Goal: Answer question/provide support

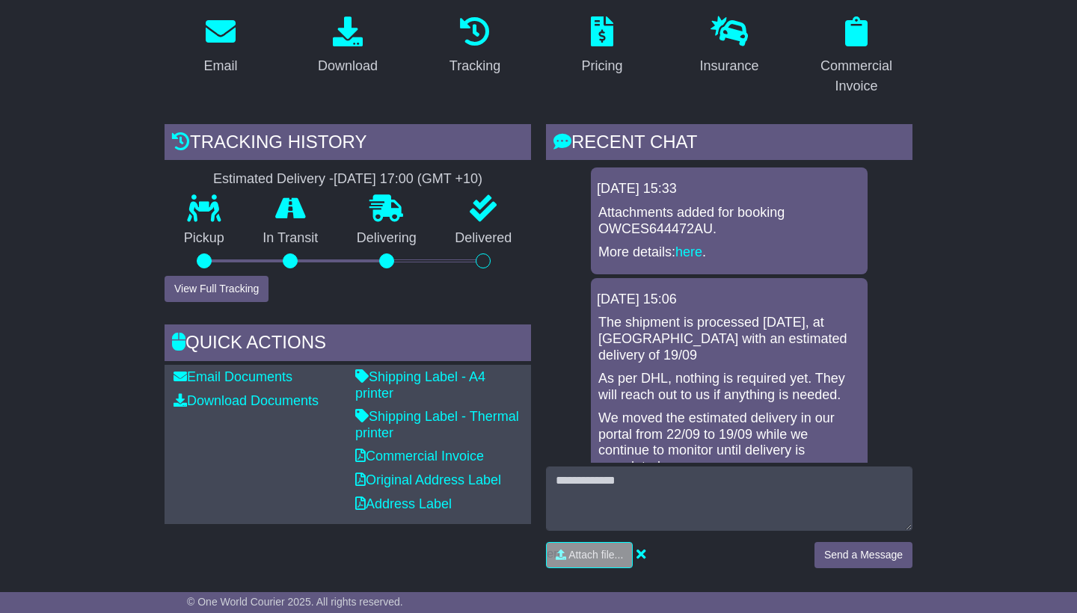
scroll to position [276, 0]
click at [475, 41] on icon at bounding box center [475, 31] width 30 height 30
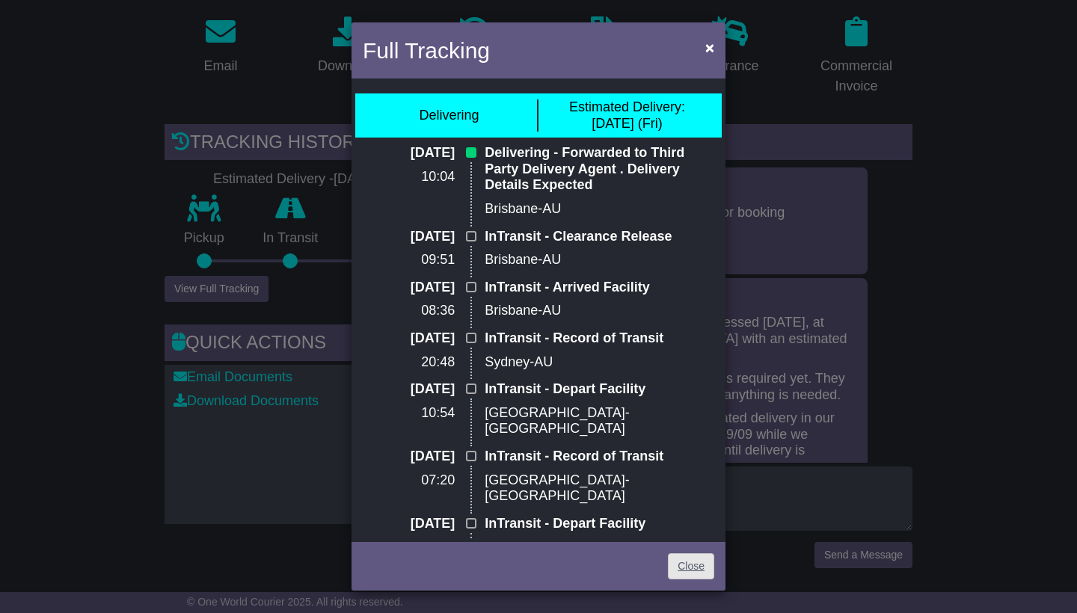
click at [689, 566] on link "Close" at bounding box center [691, 567] width 46 height 26
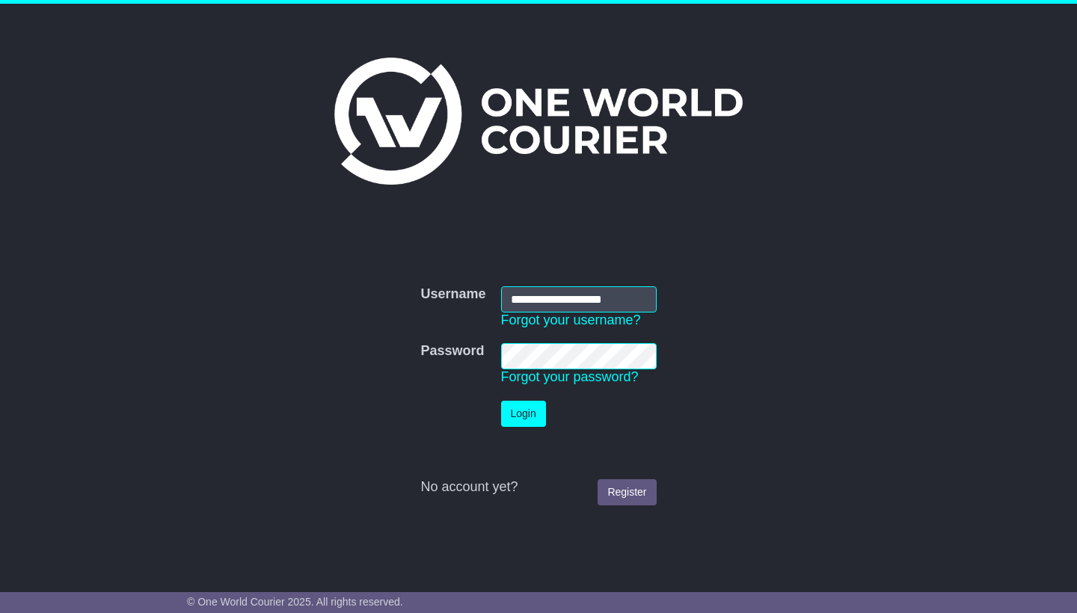
click at [524, 414] on button "Login" at bounding box center [523, 414] width 45 height 26
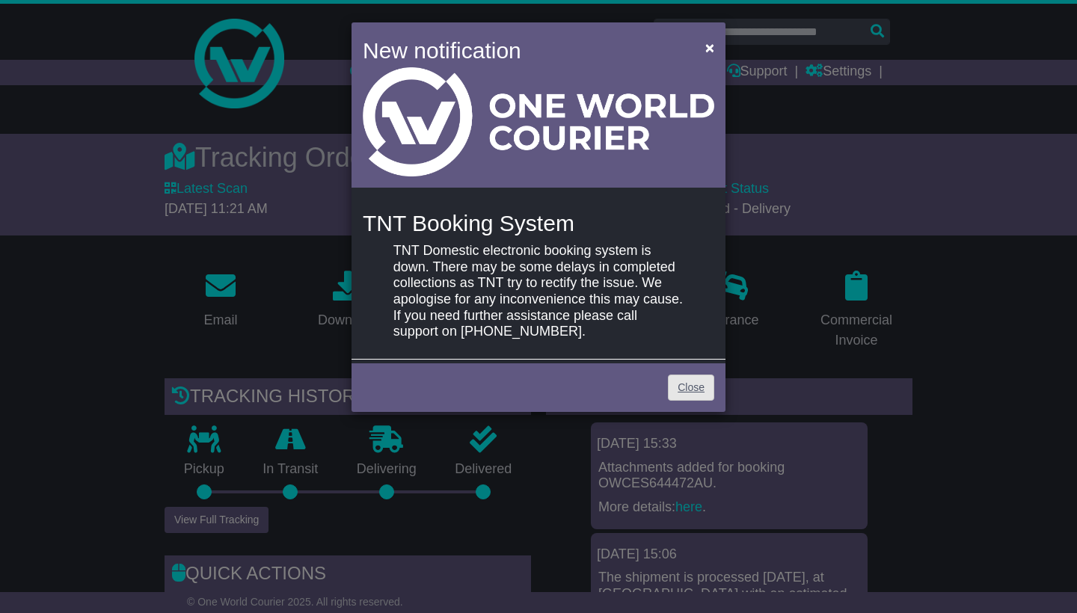
click at [684, 382] on link "Close" at bounding box center [691, 388] width 46 height 26
click at [707, 46] on span "×" at bounding box center [709, 47] width 9 height 17
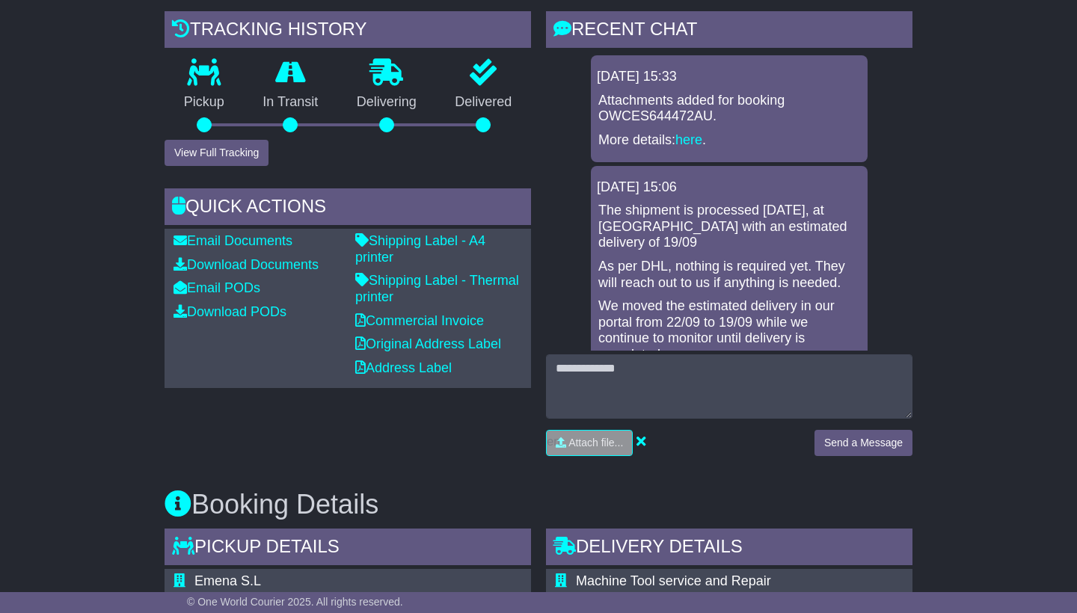
scroll to position [370, 0]
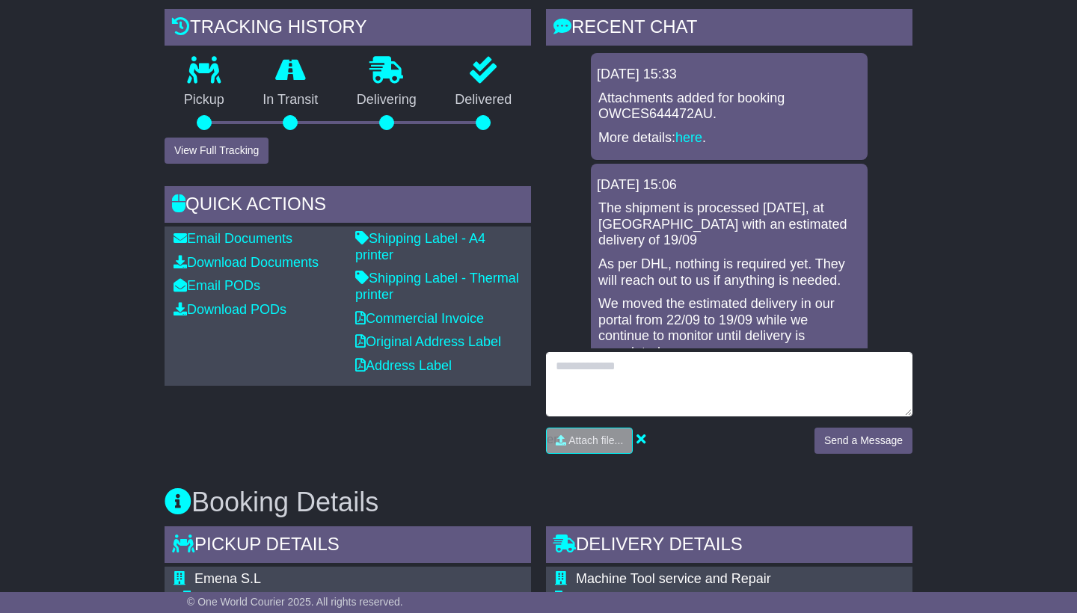
click at [569, 367] on textarea at bounding box center [729, 384] width 367 height 64
type textarea "**********"
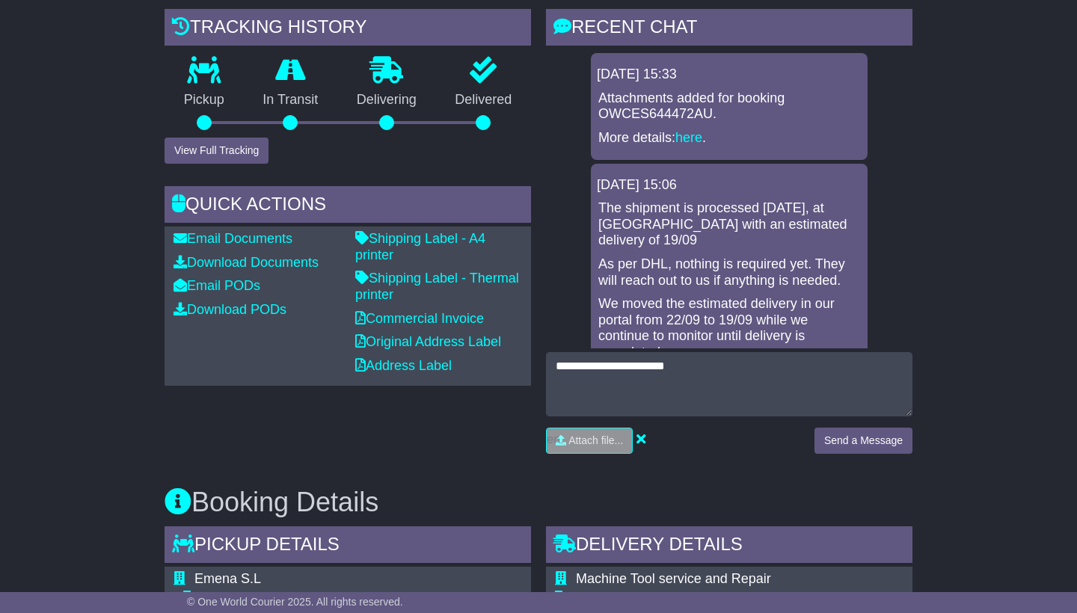
click at [842, 440] on button "Send a Message" at bounding box center [864, 441] width 98 height 26
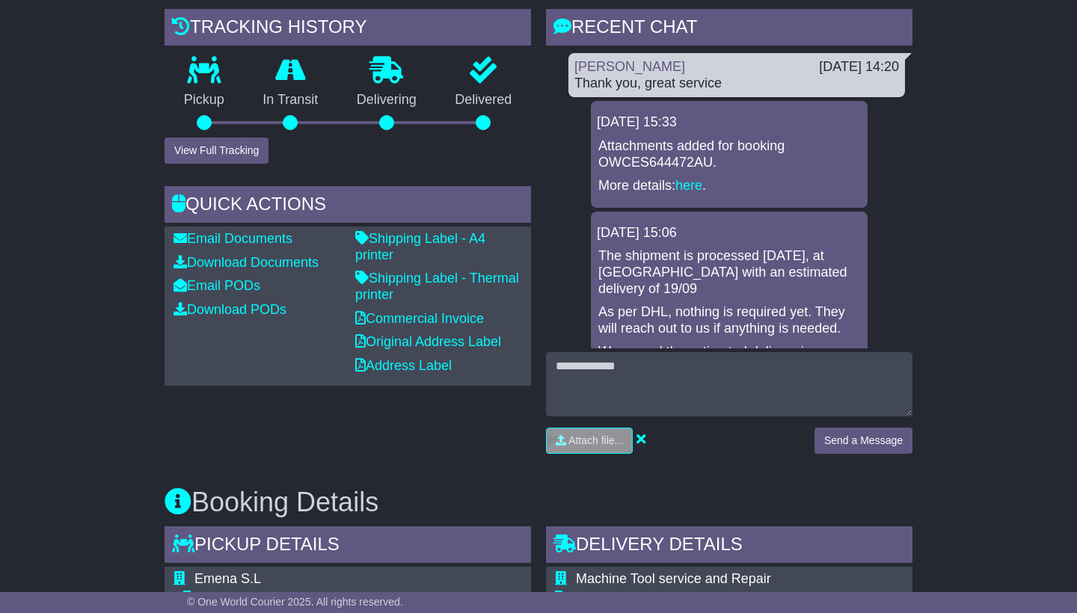
scroll to position [0, 0]
click at [688, 179] on link "here" at bounding box center [689, 185] width 27 height 15
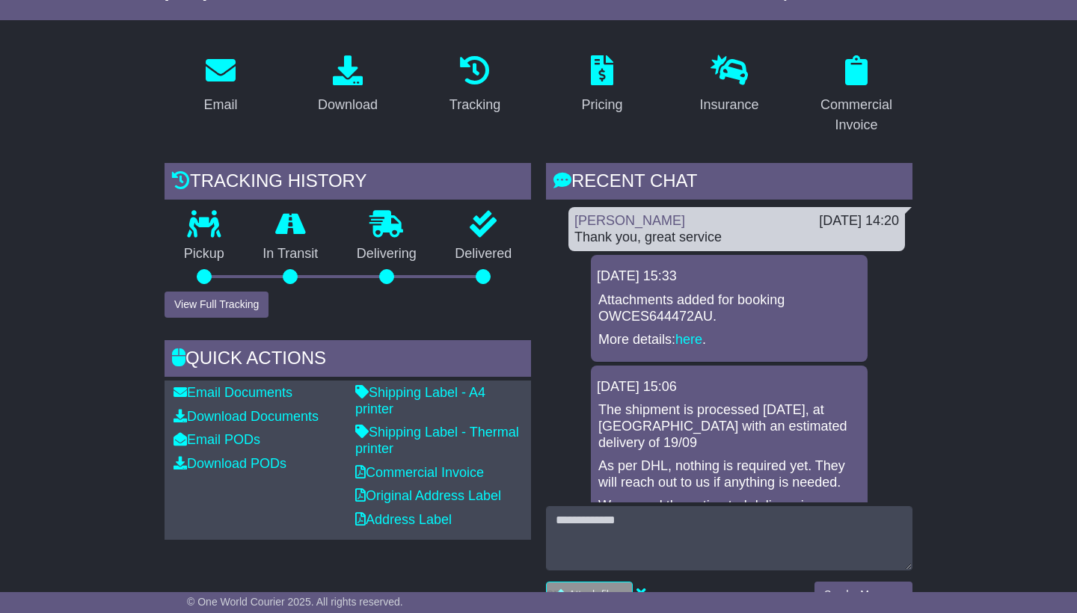
scroll to position [214, 0]
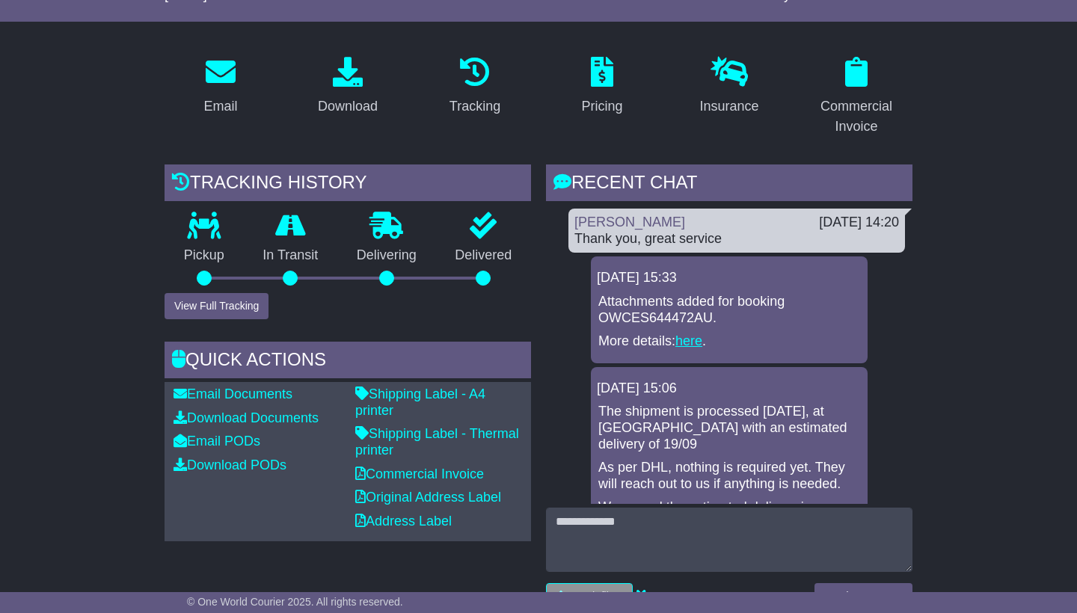
click at [687, 336] on link "here" at bounding box center [689, 341] width 27 height 15
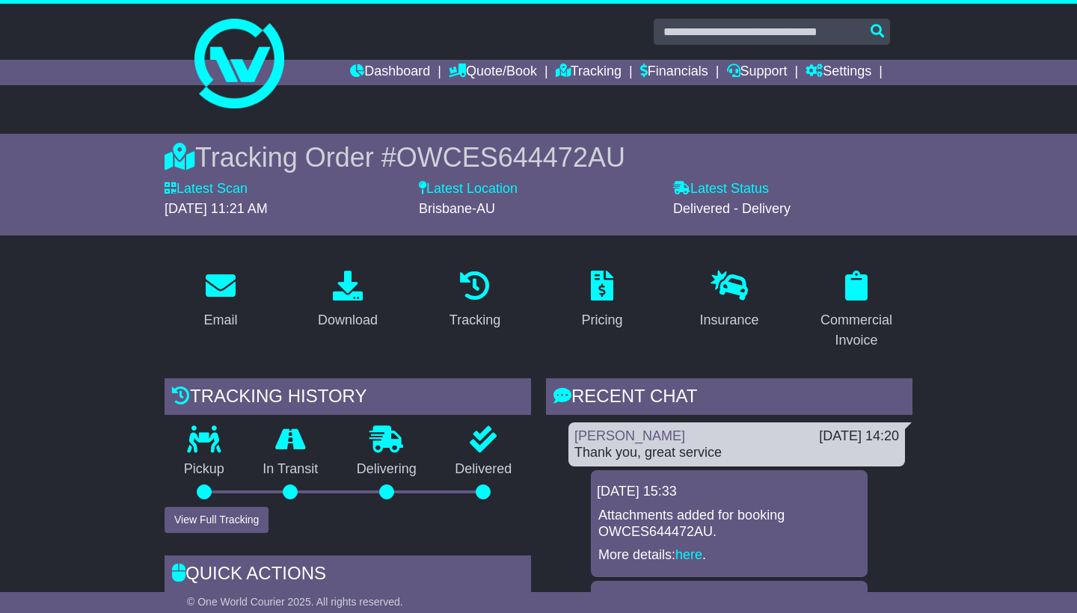
scroll to position [0, 0]
click at [672, 73] on link "Financials" at bounding box center [674, 72] width 68 height 25
click at [867, 328] on div "Commercial Invoice" at bounding box center [856, 330] width 93 height 40
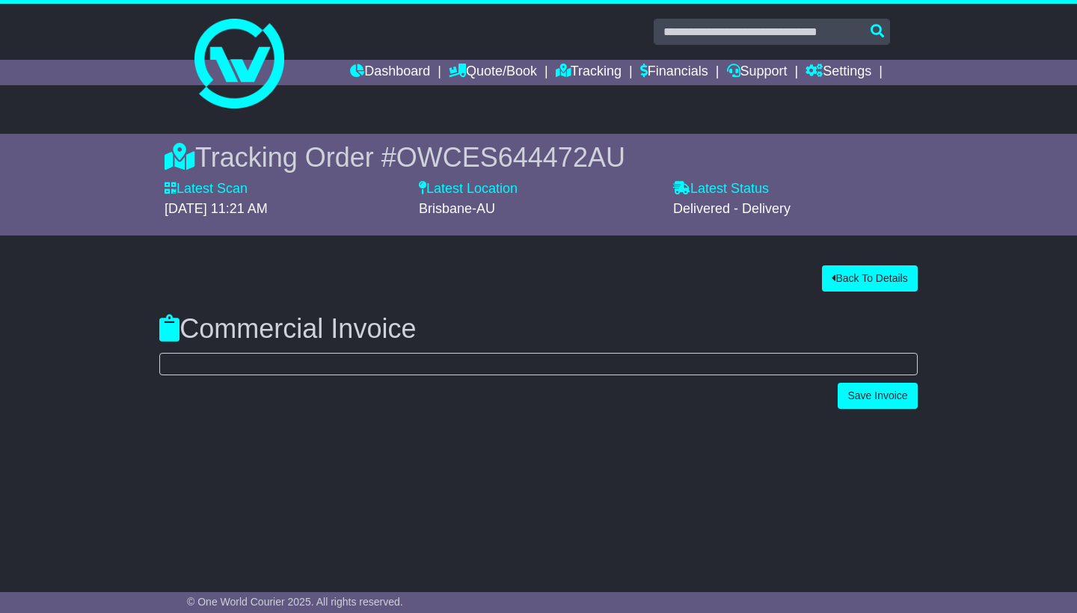
select select "****"
select select "***"
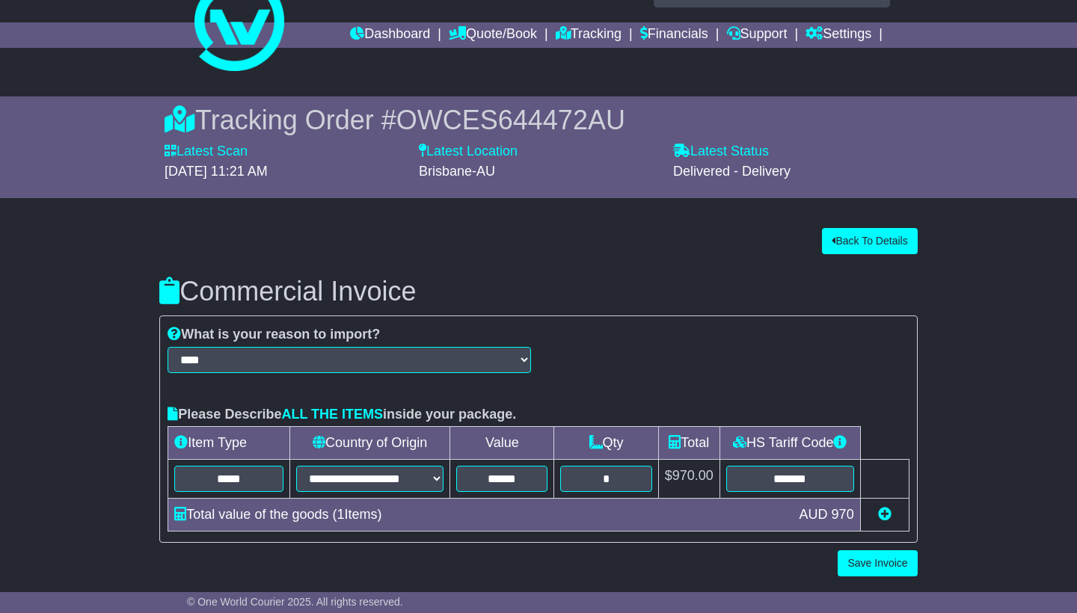
scroll to position [36, 0]
